Goal: Transaction & Acquisition: Obtain resource

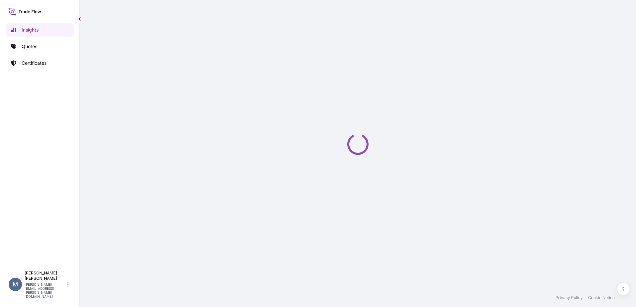
select select "2025"
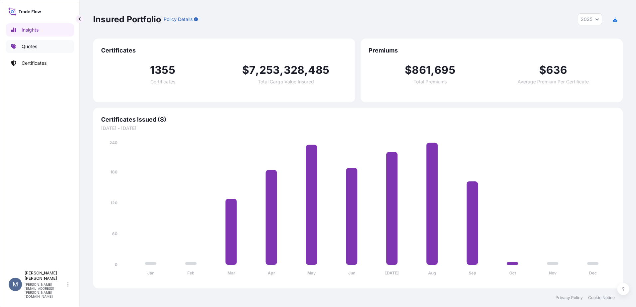
click at [31, 41] on link "Quotes" at bounding box center [40, 46] width 68 height 13
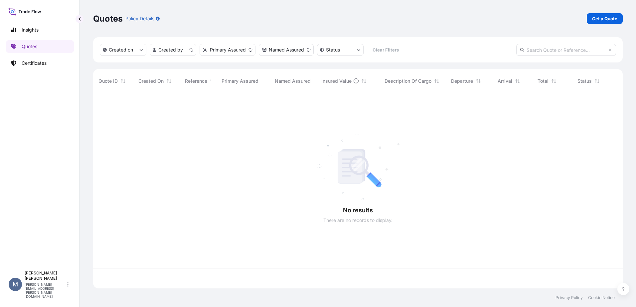
scroll to position [194, 524]
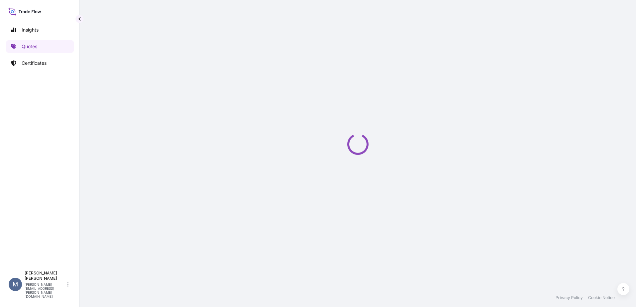
select select "Sea"
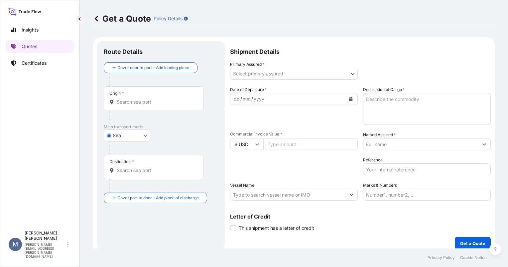
click at [293, 102] on div "dd / mm / yyyy" at bounding box center [287, 99] width 115 height 12
click at [350, 100] on icon "Calendar" at bounding box center [351, 99] width 4 height 4
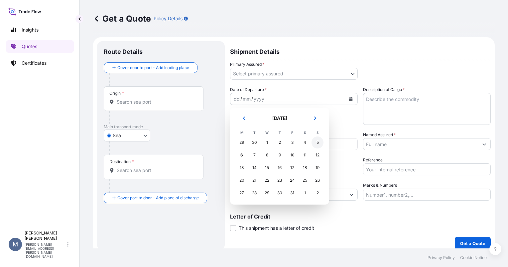
click at [315, 143] on div "5" at bounding box center [318, 143] width 12 height 12
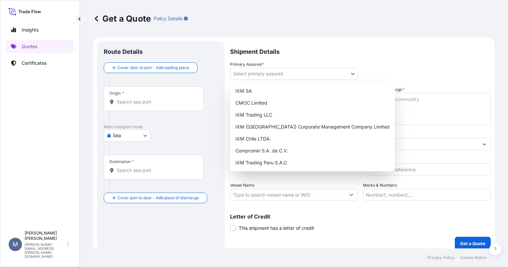
click at [278, 72] on body "Selected Date: [DATE] Insights Quotes Certificates M [PERSON_NAME] [PERSON_NAME…" at bounding box center [254, 133] width 508 height 267
click at [271, 158] on div "IXM Trading Peru S.A.C" at bounding box center [313, 163] width 160 height 12
select select "31855"
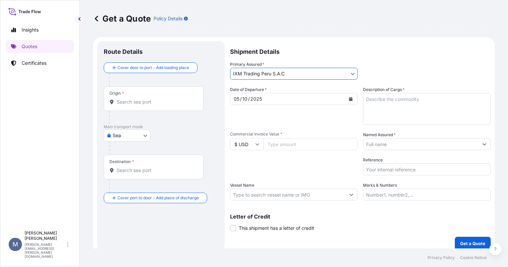
click at [376, 146] on input "Named Assured *" at bounding box center [420, 144] width 115 height 12
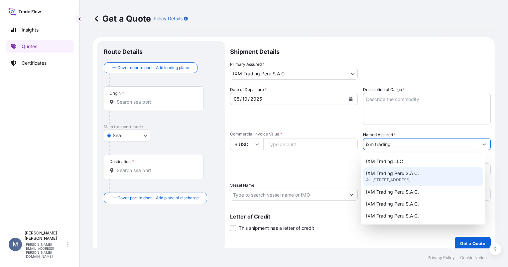
click at [395, 180] on span "Av. [STREET_ADDRESS]" at bounding box center [388, 180] width 45 height 7
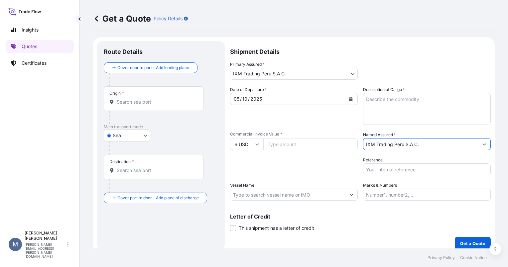
type input "IXM Trading Peru S.A.C."
click at [386, 110] on textarea "Description of Cargo *" at bounding box center [427, 109] width 128 height 32
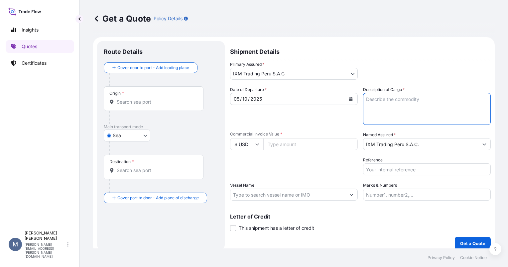
paste textarea "18 Containers of gold concentrate Booking: BGA0489452 Premium: USD 1,254.53"
click at [368, 98] on textarea "18 Containers of gold concentrate Booking: BGA0489452 Premium: USD 1,254.53" at bounding box center [427, 109] width 128 height 32
type textarea "12 Containers of gold concentrate Booking: BGA0489452 Premium: USD 1,254.53"
click at [287, 148] on input "Commercial Invoice Value *" at bounding box center [310, 144] width 94 height 12
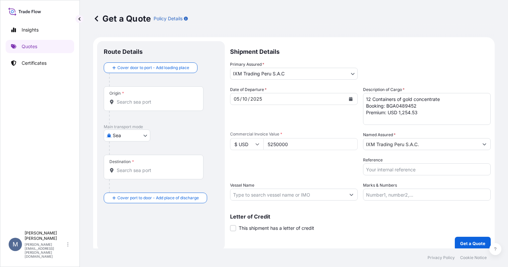
drag, startPoint x: 272, startPoint y: 146, endPoint x: 279, endPoint y: 145, distance: 7.0
click at [279, 145] on input "5250000" at bounding box center [310, 144] width 94 height 12
drag, startPoint x: 270, startPoint y: 144, endPoint x: 278, endPoint y: 146, distance: 7.9
click at [278, 146] on input "5250000" at bounding box center [310, 144] width 94 height 12
type input "5250000"
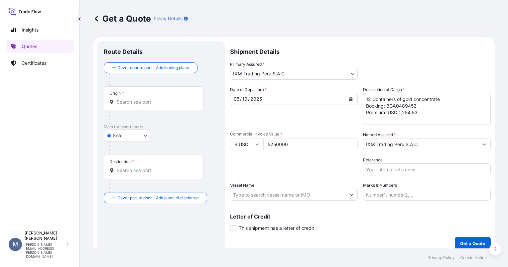
click at [133, 101] on input "Origin *" at bounding box center [156, 102] width 78 height 7
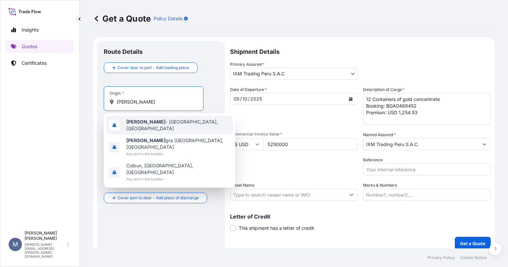
click at [144, 130] on div "[PERSON_NAME][GEOGRAPHIC_DATA], [GEOGRAPHIC_DATA]" at bounding box center [169, 125] width 126 height 19
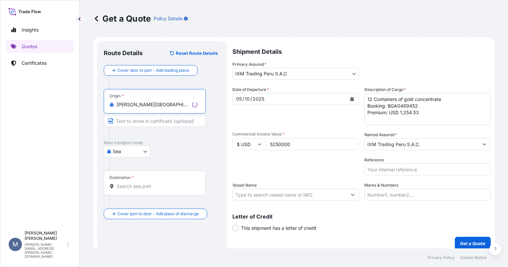
type input "[PERSON_NAME][GEOGRAPHIC_DATA], [GEOGRAPHIC_DATA]"
click at [132, 189] on div "Destination *" at bounding box center [155, 183] width 102 height 25
click at [132, 189] on input "Destination *" at bounding box center [157, 186] width 81 height 7
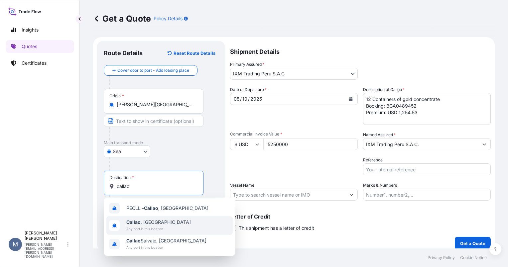
click at [149, 224] on span "[GEOGRAPHIC_DATA] , [GEOGRAPHIC_DATA]" at bounding box center [158, 222] width 64 height 7
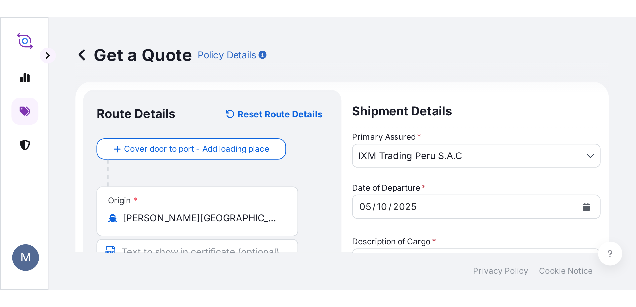
scroll to position [5, 0]
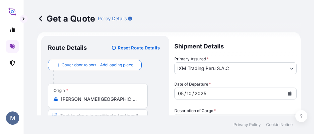
type input "[GEOGRAPHIC_DATA], [GEOGRAPHIC_DATA]"
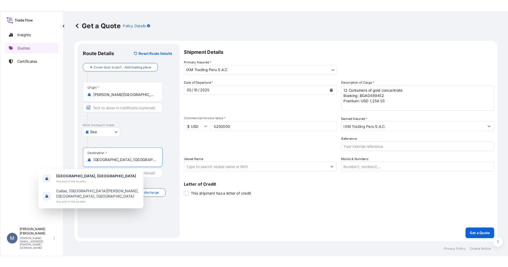
scroll to position [0, 0]
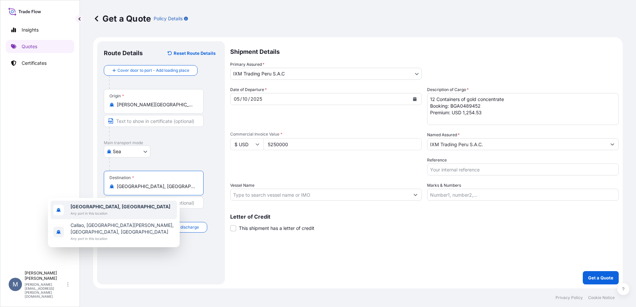
click at [365, 263] on div "Shipment Details Primary Assured * IXM Trading [GEOGRAPHIC_DATA] S.A.C IXM SA C…" at bounding box center [424, 162] width 388 height 243
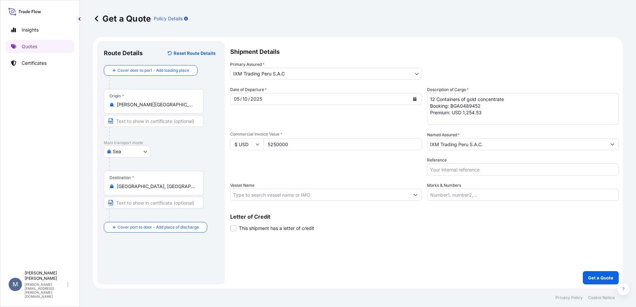
click at [494, 108] on textarea "12 Containers of gold concentrate Booking: BGA0489452 Premium: USD 1,254.53" at bounding box center [522, 109] width 191 height 32
drag, startPoint x: 490, startPoint y: 107, endPoint x: 451, endPoint y: 106, distance: 38.6
click at [451, 106] on textarea "12 Containers of gold concentrate Booking: BGA0489452 Premium: USD 1,254.53" at bounding box center [522, 109] width 191 height 32
paste textarea "90881"
drag, startPoint x: 484, startPoint y: 114, endPoint x: 463, endPoint y: 114, distance: 21.6
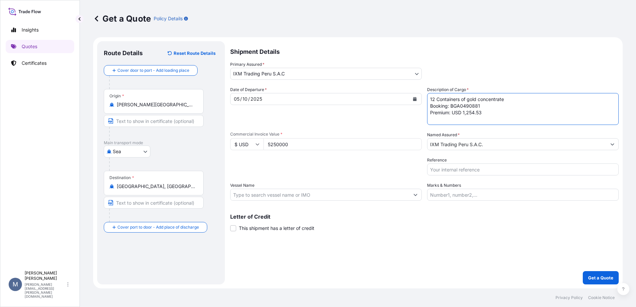
click at [463, 114] on textarea "12 Containers of gold concentrate Booking: BGA0490881 Premium: USD 1,254.53" at bounding box center [522, 109] width 191 height 32
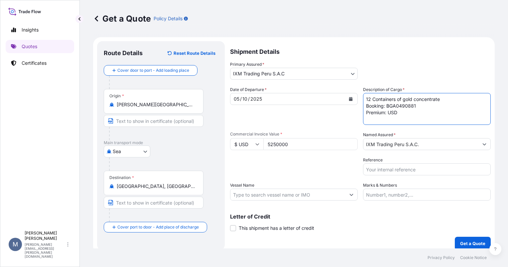
type textarea "12 Containers of gold concentrate Booking: BGA0490881 Premium: USD"
click at [399, 165] on input "Reference" at bounding box center [427, 170] width 128 height 12
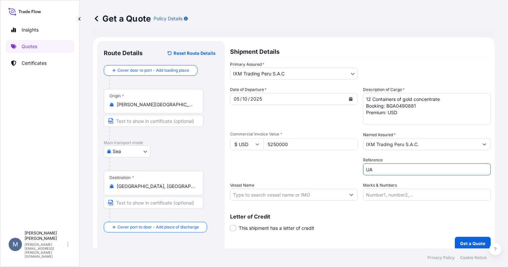
type input "U"
type input "AUC1225_PIC"
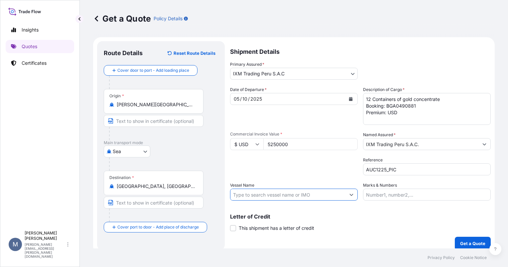
click at [265, 195] on input "Vessel Name" at bounding box center [287, 195] width 115 height 12
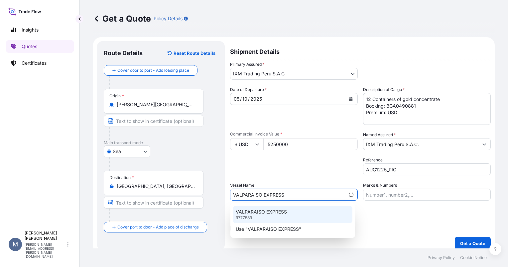
click at [271, 215] on div "VALPARAISO EXPRESS 9777589" at bounding box center [292, 214] width 119 height 17
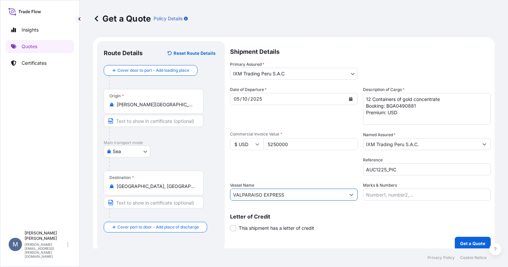
type input "VALPARAISO EXPRESS"
click at [386, 198] on input "Marks & Numbers" at bounding box center [427, 195] width 128 height 12
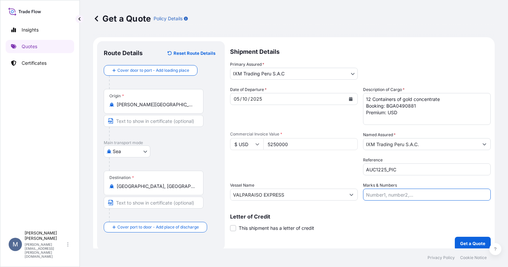
click at [324, 246] on div "Shipment Details Primary Assured * IXM Trading [GEOGRAPHIC_DATA] S.A.C IXM SA C…" at bounding box center [360, 145] width 261 height 209
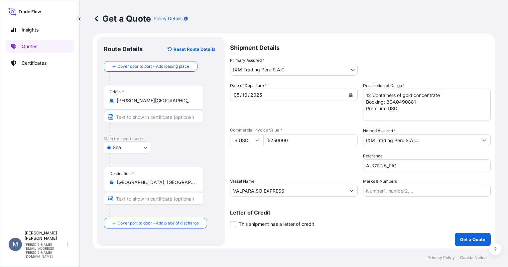
scroll to position [5, 0]
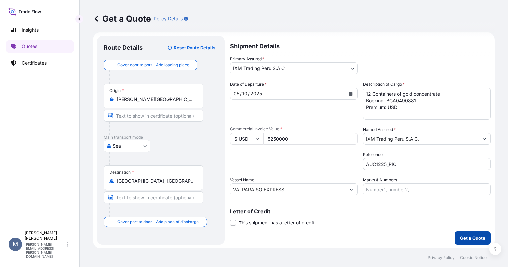
click at [478, 235] on p "Get a Quote" at bounding box center [472, 238] width 25 height 7
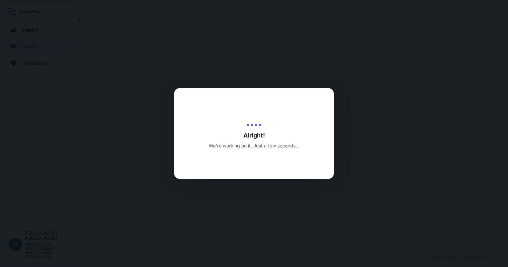
select select "Sea"
select select "31855"
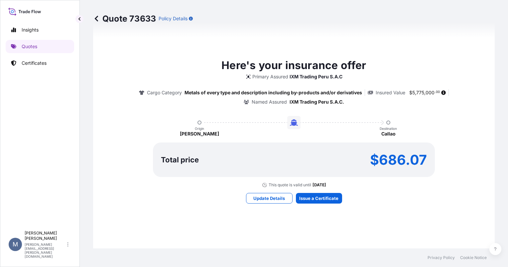
scroll to position [327, 0]
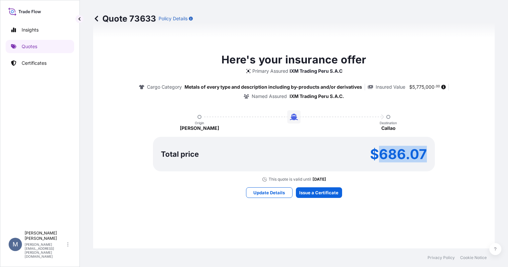
drag, startPoint x: 422, startPoint y: 155, endPoint x: 378, endPoint y: 156, distance: 43.2
click at [378, 156] on div "Total price $686.07" at bounding box center [294, 154] width 282 height 35
copy p "686.07"
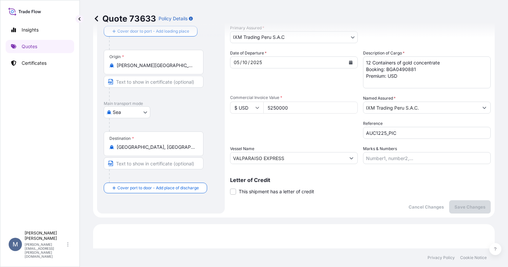
scroll to position [28, 0]
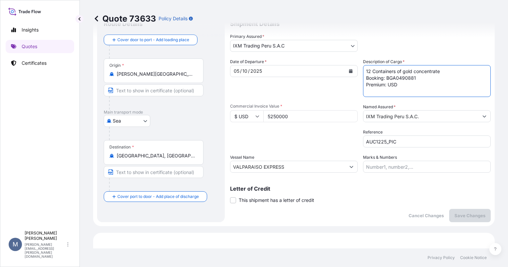
click at [414, 85] on textarea "12 Containers of gold concentrate Booking: BGA0490881 Premium: USD" at bounding box center [427, 81] width 128 height 32
paste textarea "686.07"
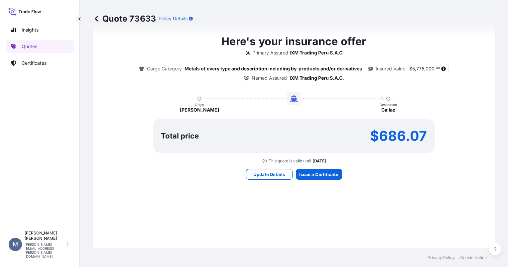
scroll to position [394, 0]
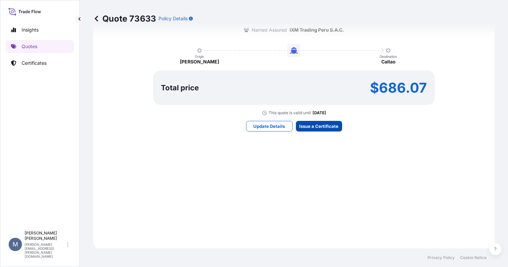
type textarea "12 Containers of gold concentrate Booking: BGA0490881 Premium: USD 686.07"
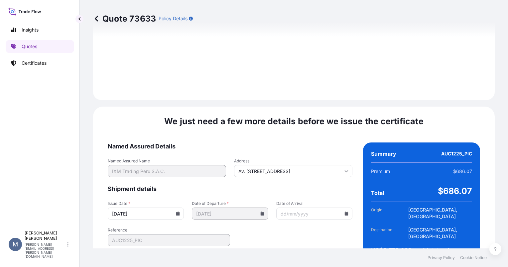
scroll to position [742, 0]
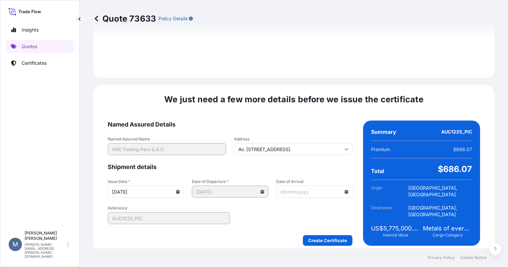
click at [345, 190] on icon at bounding box center [347, 192] width 4 height 4
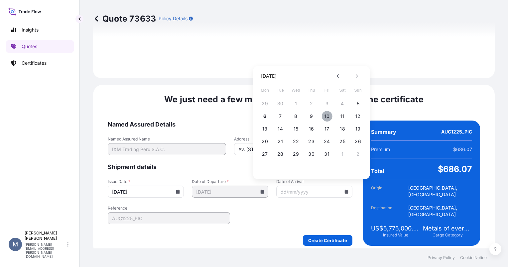
click at [330, 117] on button "10" at bounding box center [326, 116] width 11 height 11
type input "[DATE]"
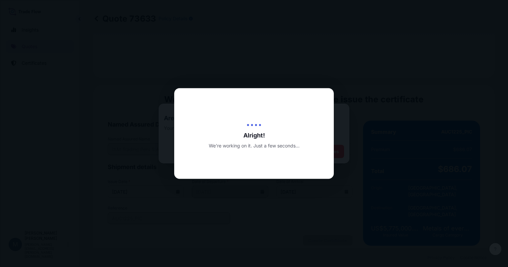
click at [437, 114] on div at bounding box center [254, 133] width 508 height 267
drag, startPoint x: 357, startPoint y: 162, endPoint x: 357, endPoint y: 158, distance: 3.7
click at [357, 162] on div at bounding box center [254, 133] width 508 height 267
click at [378, 138] on div at bounding box center [254, 133] width 508 height 267
drag, startPoint x: 355, startPoint y: 128, endPoint x: 343, endPoint y: 126, distance: 12.4
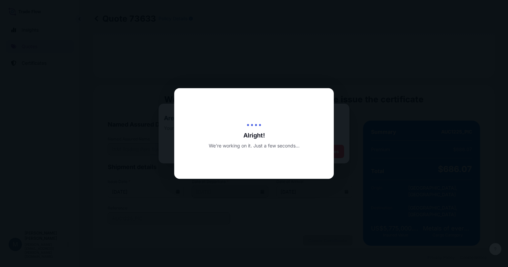
click at [355, 128] on div at bounding box center [254, 133] width 508 height 267
click at [186, 108] on div "Alright! We’re working on it. Just a few seconds..." at bounding box center [254, 133] width 160 height 91
click at [188, 122] on div "Alright! We’re working on it. Just a few seconds..." at bounding box center [254, 133] width 160 height 31
drag, startPoint x: 195, startPoint y: 146, endPoint x: 200, endPoint y: 165, distance: 19.8
click at [196, 148] on div "Alright! We’re working on it. Just a few seconds..." at bounding box center [254, 133] width 160 height 31
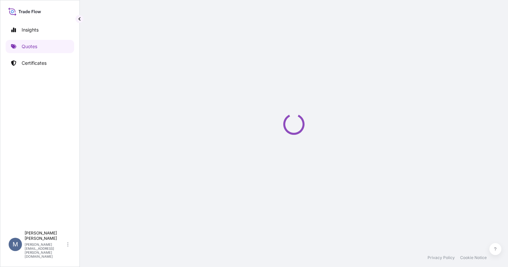
select select "Sea"
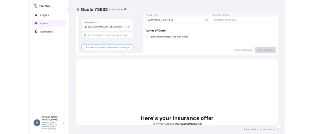
scroll to position [214, 0]
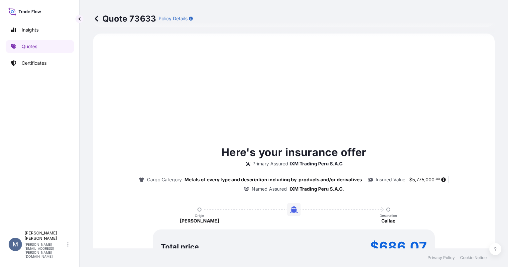
select select "31855"
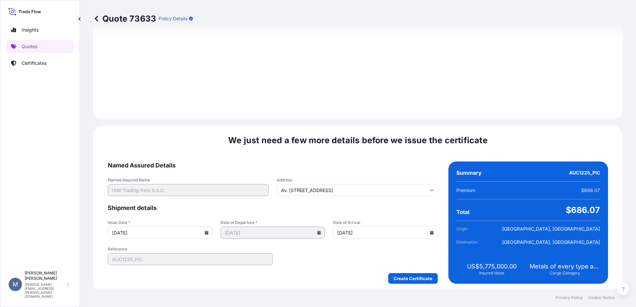
scroll to position [693, 0]
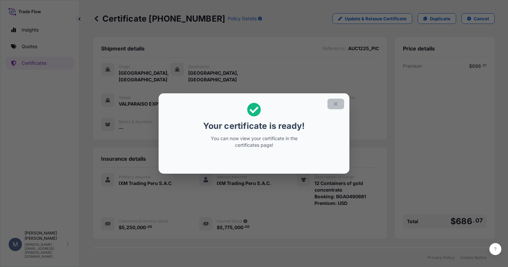
click at [338, 108] on button "button" at bounding box center [335, 104] width 17 height 11
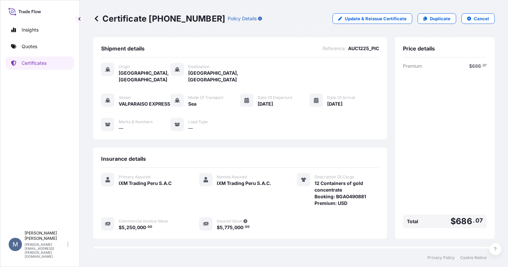
scroll to position [65, 0]
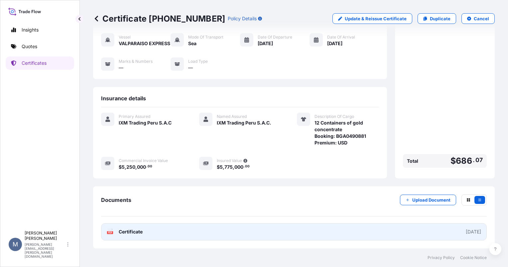
click at [367, 230] on link "PDF Certificate 2025-10-06" at bounding box center [294, 231] width 386 height 17
